Goal: Information Seeking & Learning: Learn about a topic

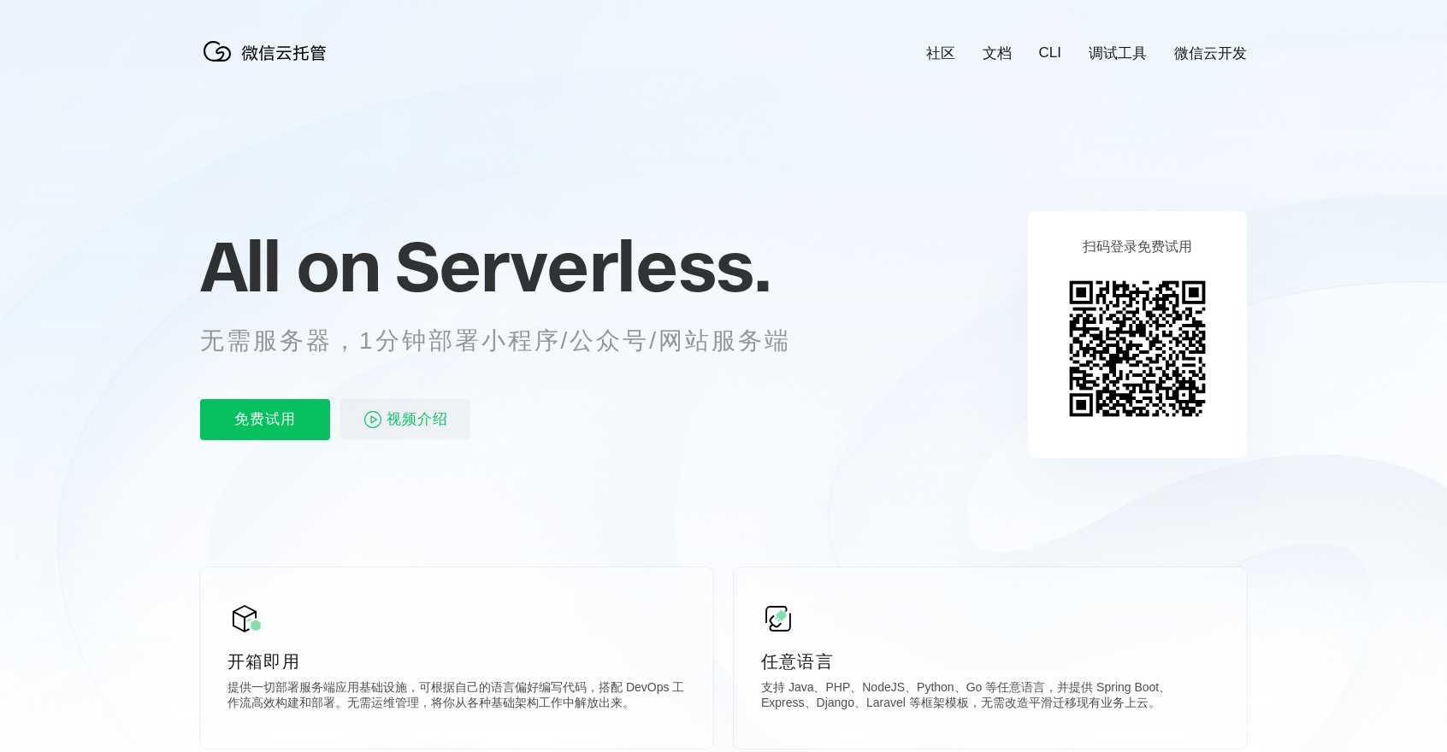
scroll to position [0, 3041]
click at [1295, 287] on icon at bounding box center [724, 461] width 1642 height 923
click at [725, 348] on p "无需服务器，1分钟部署小程序/公众号/网站服务端" at bounding box center [511, 341] width 622 height 34
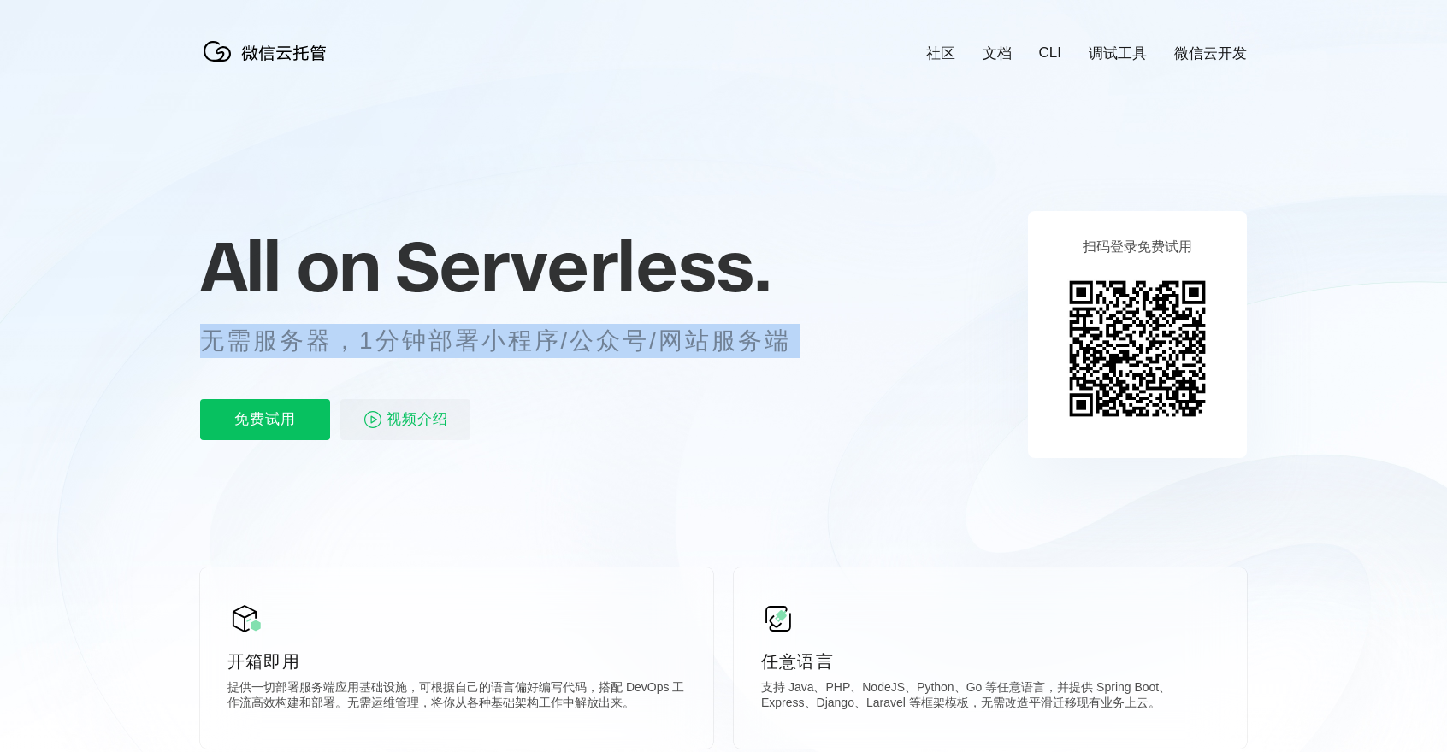
click at [723, 347] on p "无需服务器，1分钟部署小程序/公众号/网站服务端" at bounding box center [511, 341] width 622 height 34
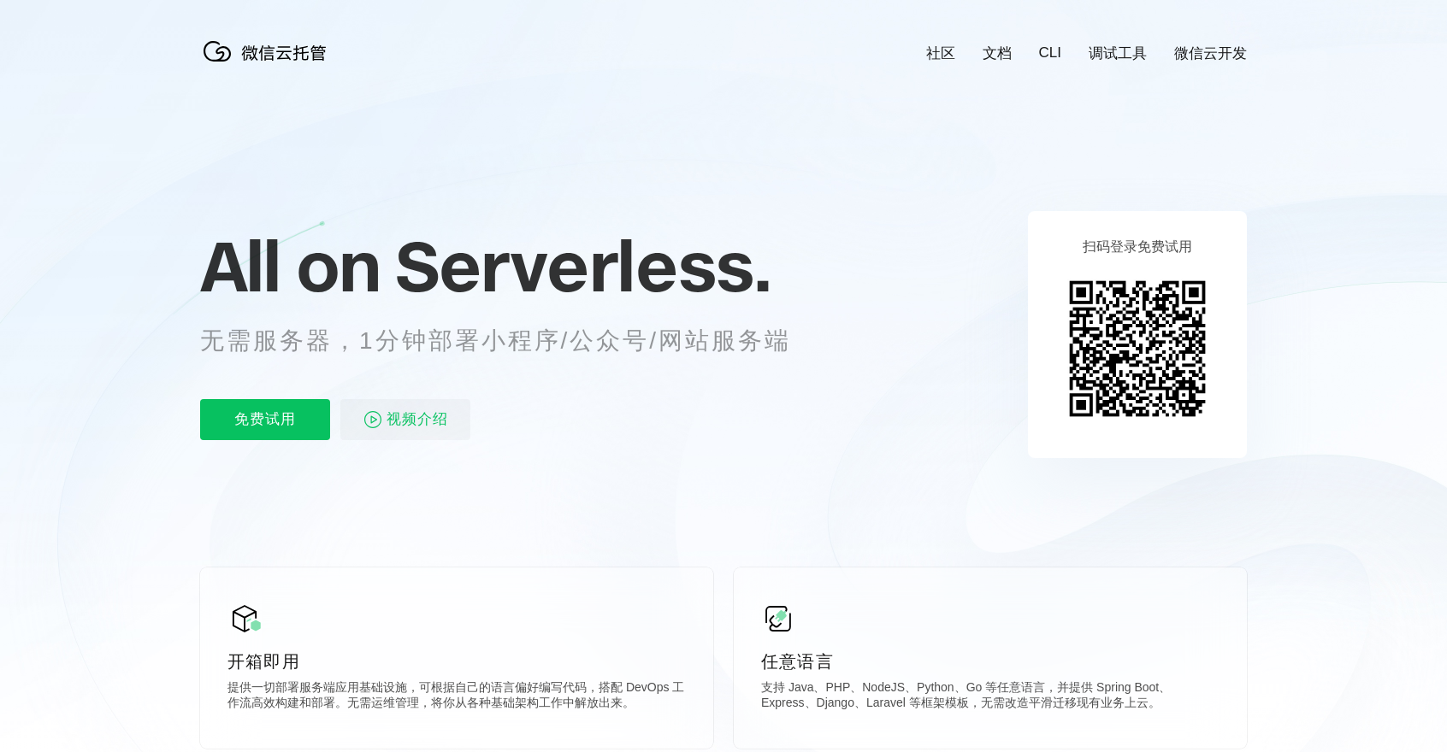
click at [841, 210] on icon at bounding box center [724, 461] width 1642 height 923
